Goal: Navigation & Orientation: Find specific page/section

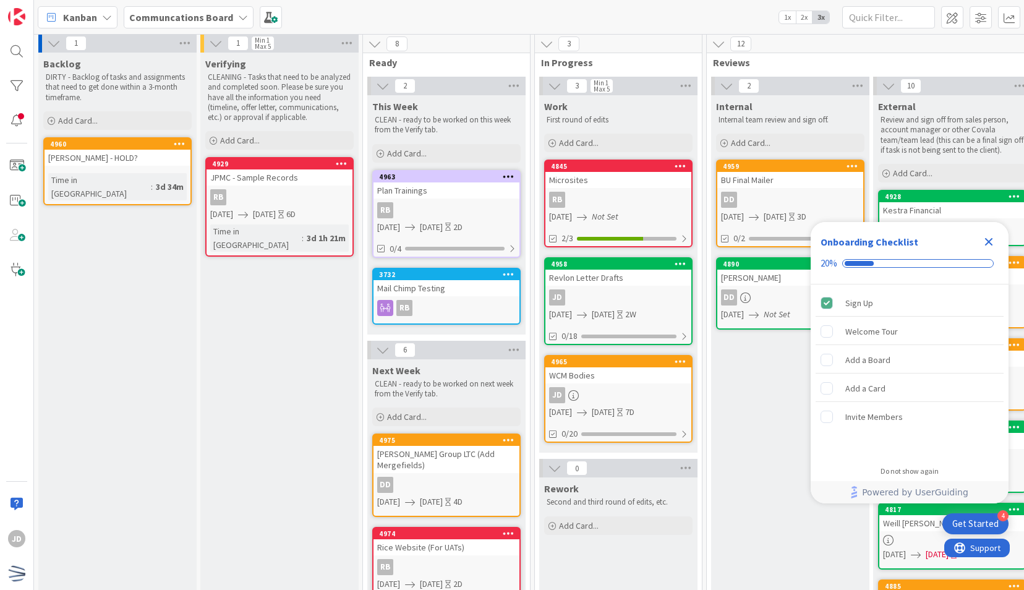
scroll to position [4, 0]
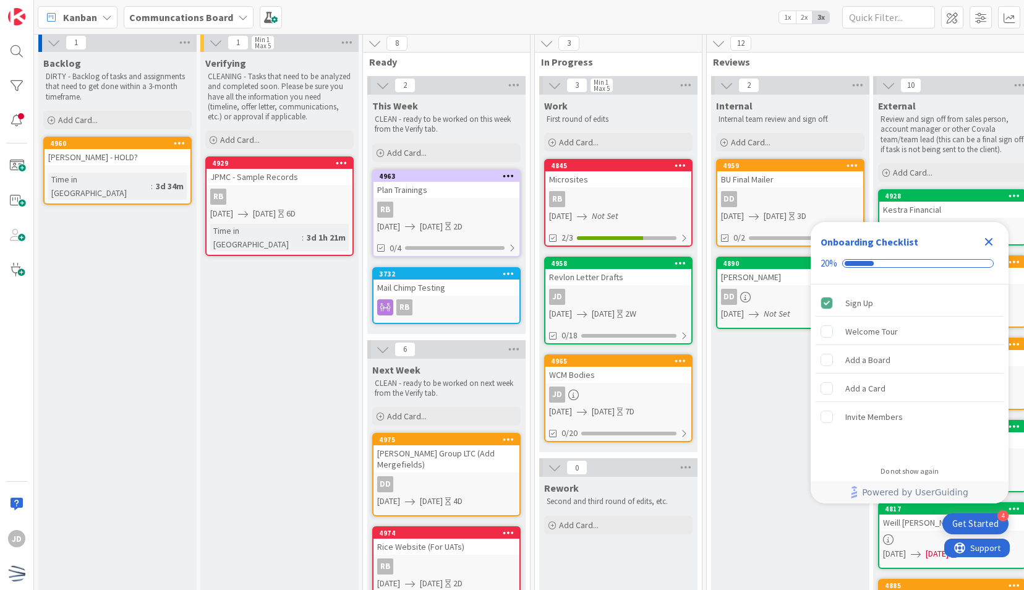
click at [987, 242] on icon "Close Checklist" at bounding box center [989, 242] width 8 height 8
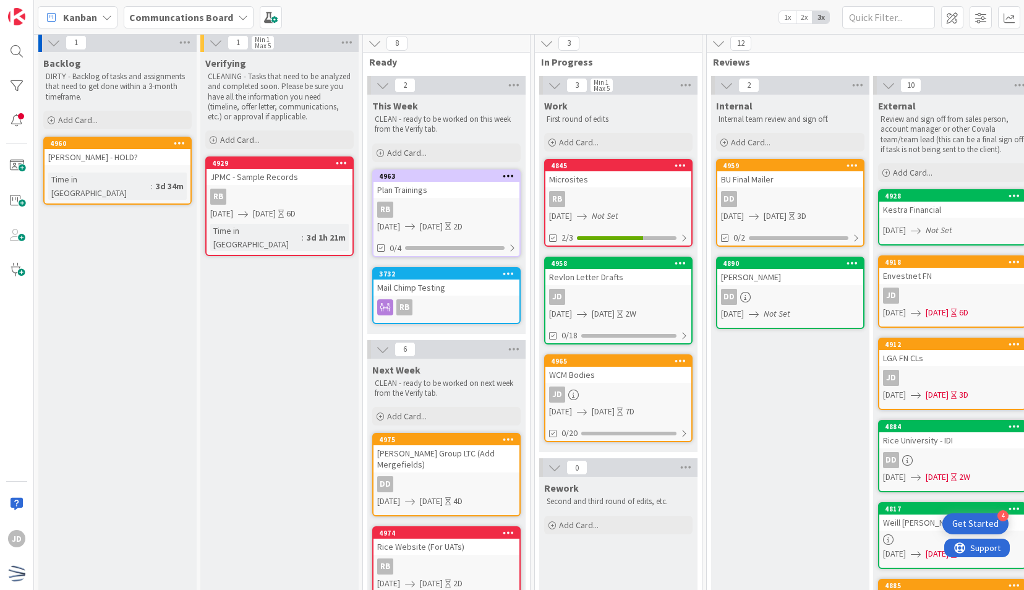
scroll to position [0, 0]
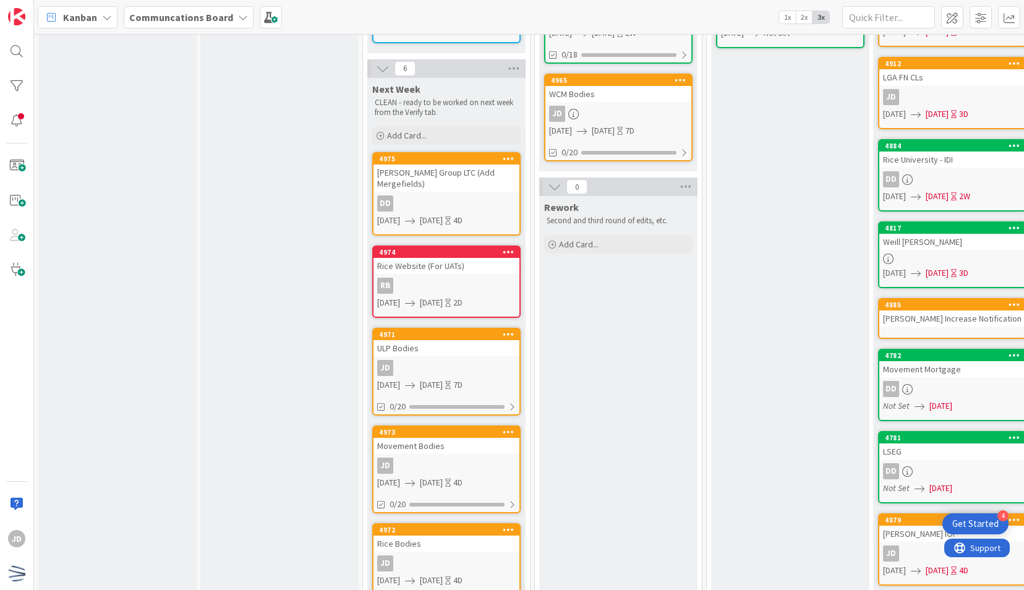
scroll to position [444, 0]
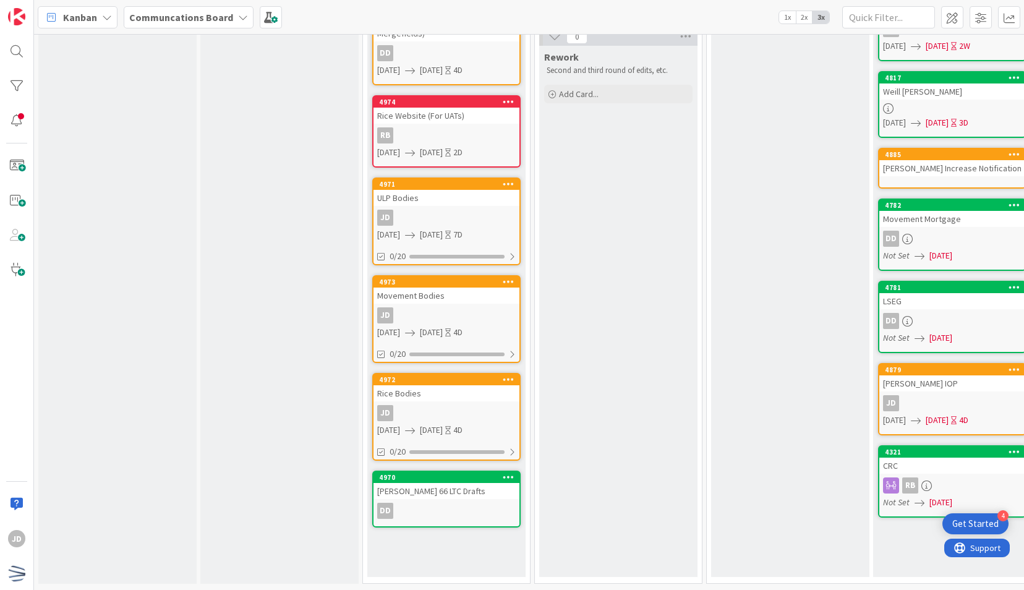
click at [436, 405] on div "JD" at bounding box center [446, 413] width 146 height 16
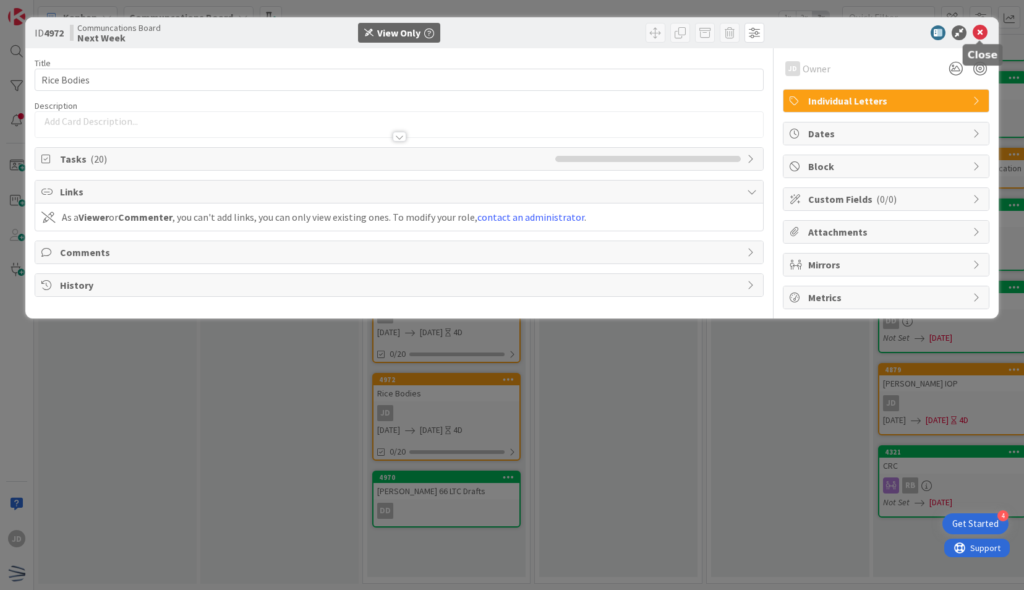
click at [980, 35] on icon at bounding box center [979, 32] width 15 height 15
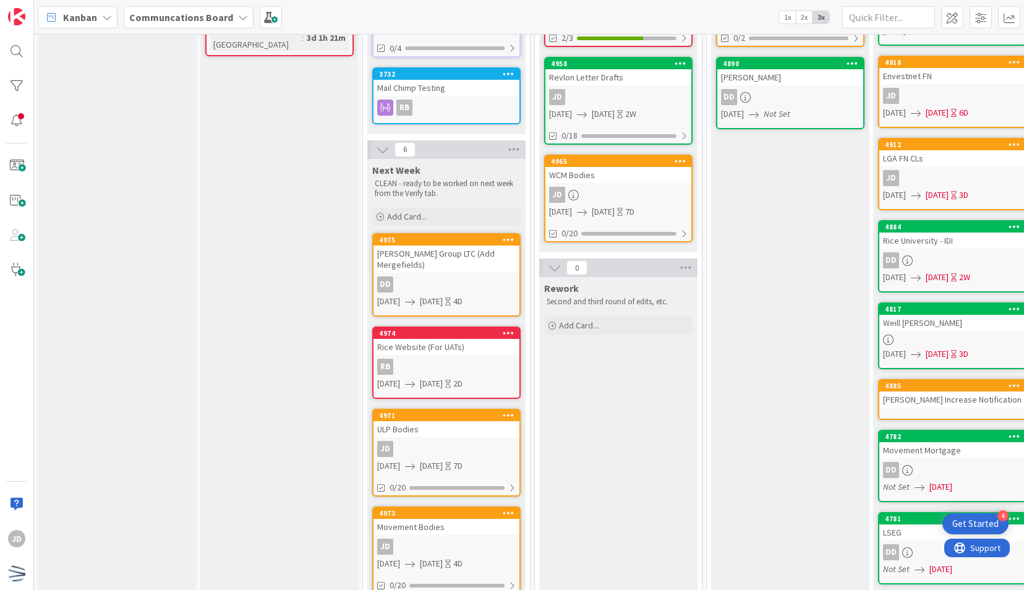
scroll to position [197, 0]
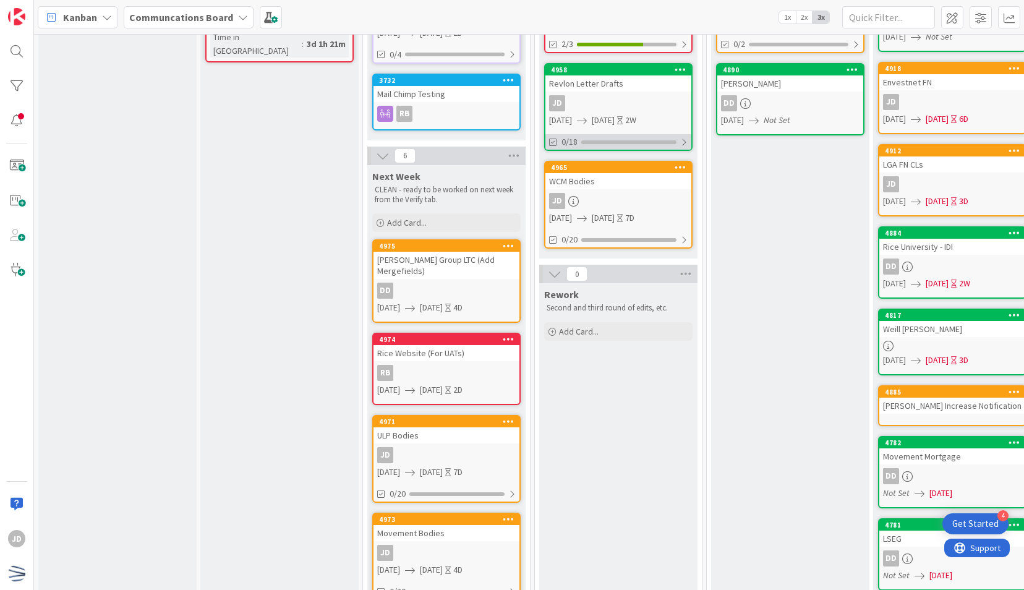
click at [684, 141] on div at bounding box center [683, 142] width 7 height 10
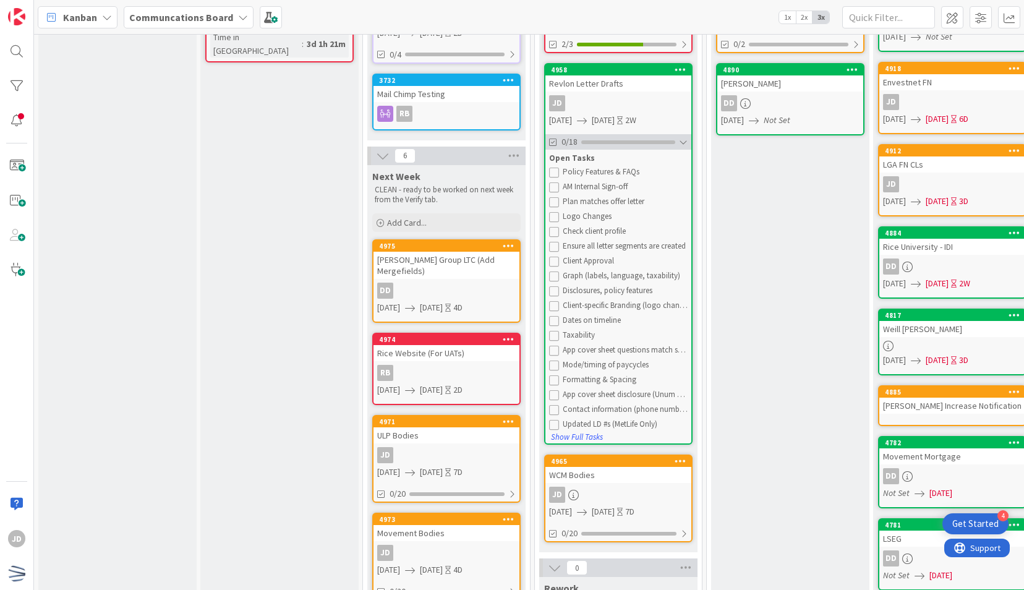
click at [684, 141] on div at bounding box center [683, 142] width 9 height 10
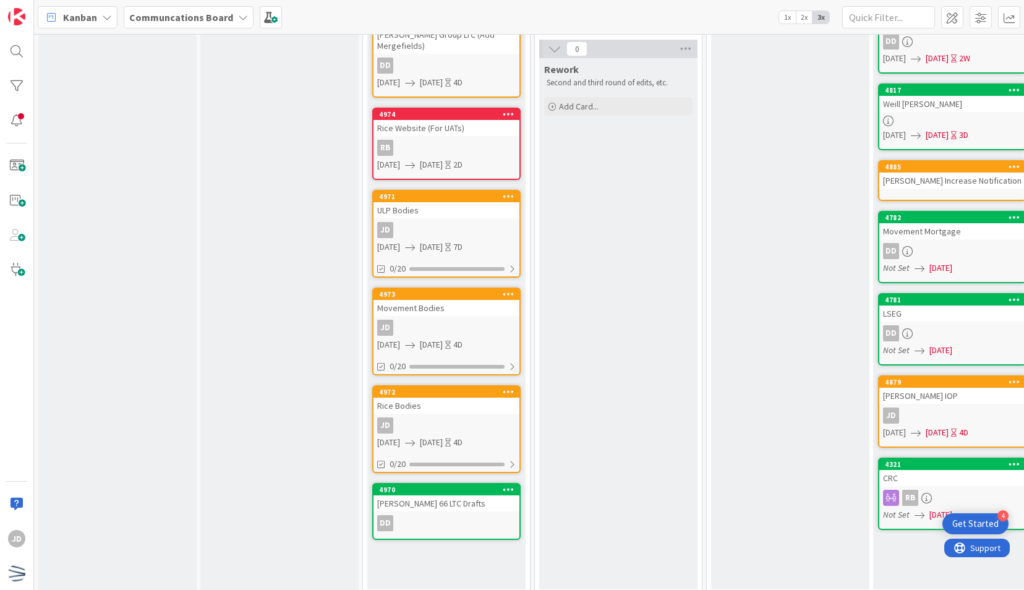
scroll to position [423, 0]
